Goal: Use online tool/utility

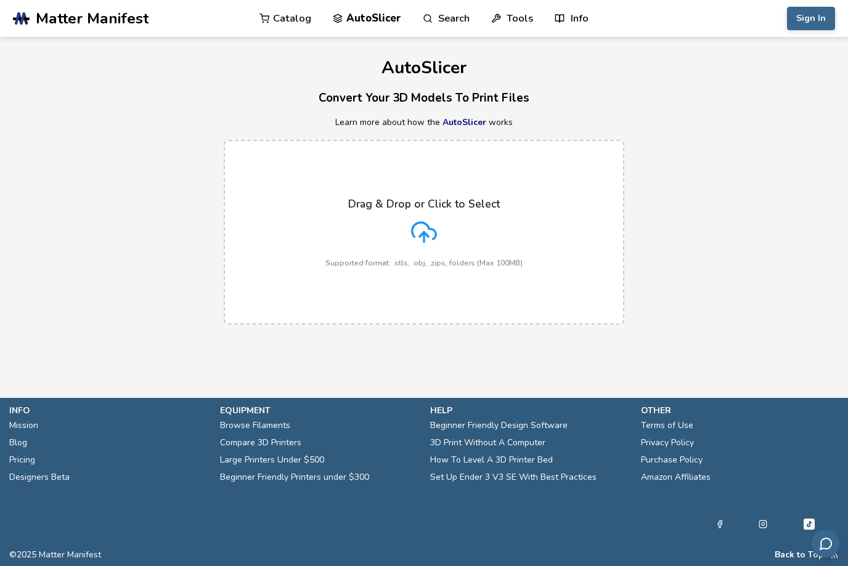
click at [428, 232] on icon at bounding box center [424, 232] width 26 height 26
click at [0, 0] on input "Drag & Drop or Click to Select Supported format: .stls, .obj, .zips, folders (M…" at bounding box center [0, 0] width 0 height 0
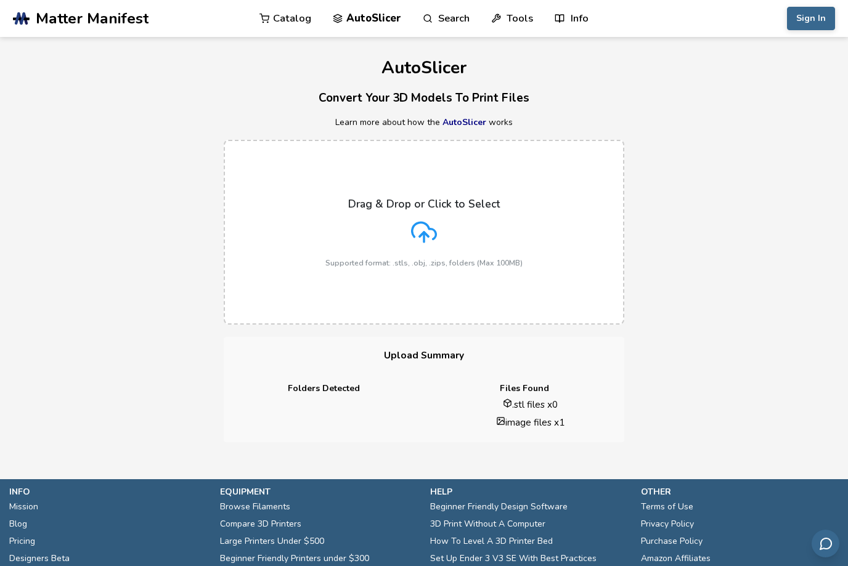
click at [824, 27] on icon at bounding box center [823, 23] width 10 height 10
click at [430, 226] on icon at bounding box center [424, 232] width 26 height 26
click at [0, 0] on input "Drag & Drop or Click to Select Supported format: .stls, .obj, .zips, folders (M…" at bounding box center [0, 0] width 0 height 0
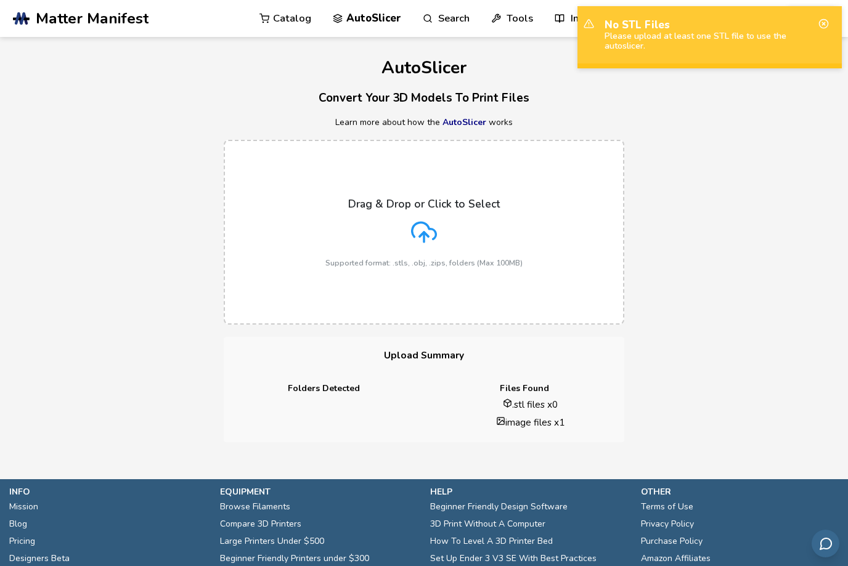
click at [828, 18] on icon at bounding box center [823, 23] width 10 height 10
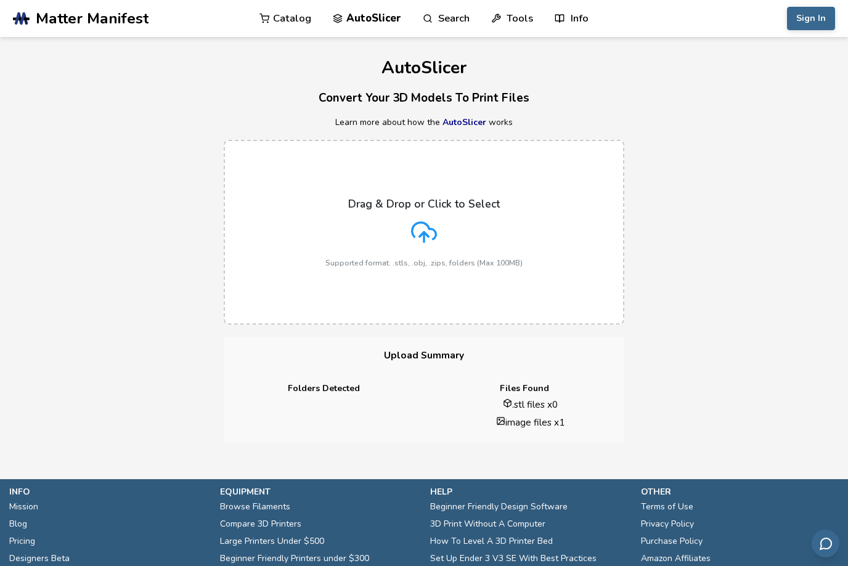
click at [648, 271] on div "Drag & Drop or Click to Select Supported format: .stls, .obj, .zips, folders (M…" at bounding box center [424, 232] width 848 height 209
click at [462, 120] on link "AutoSlicer" at bounding box center [464, 122] width 44 height 12
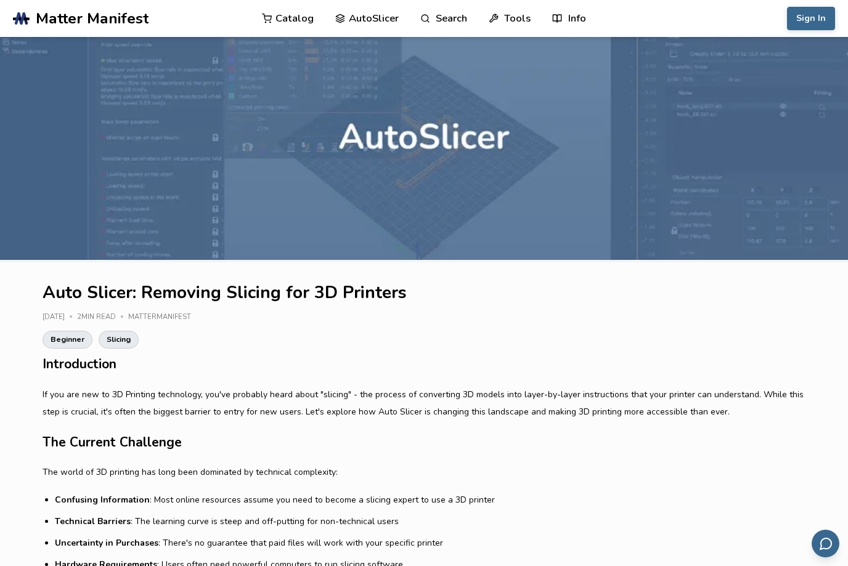
scroll to position [15, 0]
